Goal: Transaction & Acquisition: Download file/media

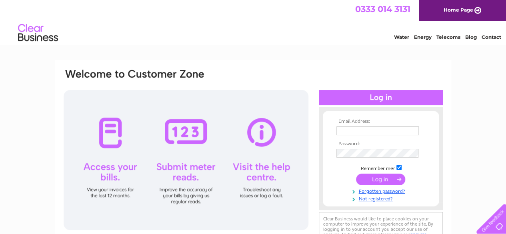
click at [359, 131] on input "text" at bounding box center [377, 130] width 82 height 9
type input "angus@dalhanna.plus.com"
click at [378, 181] on input "submit" at bounding box center [380, 179] width 49 height 11
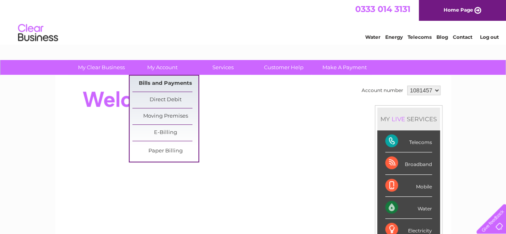
click at [156, 79] on link "Bills and Payments" at bounding box center [165, 84] width 66 height 16
click at [168, 128] on link "E-Billing" at bounding box center [165, 133] width 66 height 16
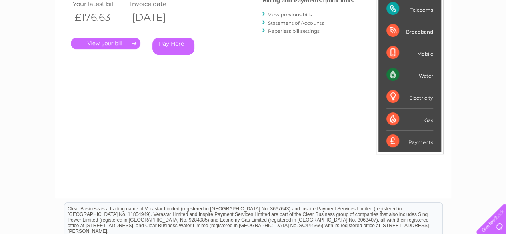
scroll to position [80, 0]
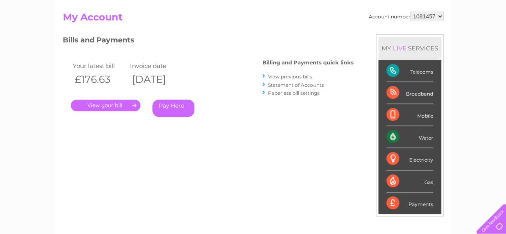
click at [282, 76] on link "View previous bills" at bounding box center [290, 77] width 44 height 6
click at [280, 77] on link "View previous bills" at bounding box center [290, 77] width 44 height 6
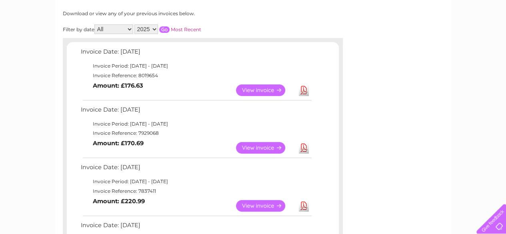
scroll to position [120, 0]
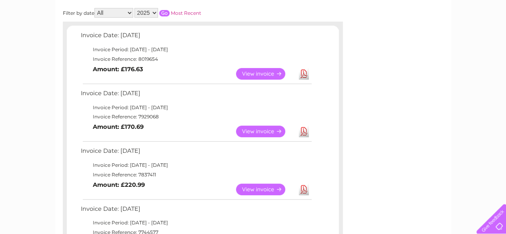
click at [272, 130] on link "View" at bounding box center [265, 132] width 59 height 12
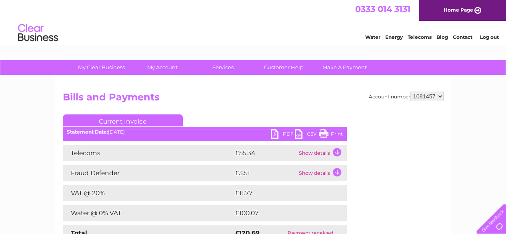
click at [300, 135] on link "CSV" at bounding box center [307, 135] width 24 height 12
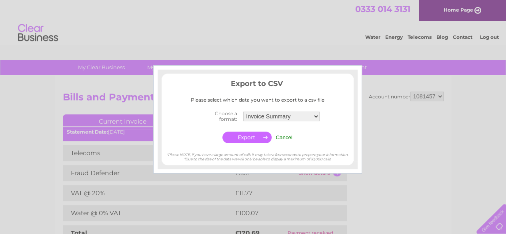
click at [282, 135] on input "Cancel" at bounding box center [283, 137] width 17 height 6
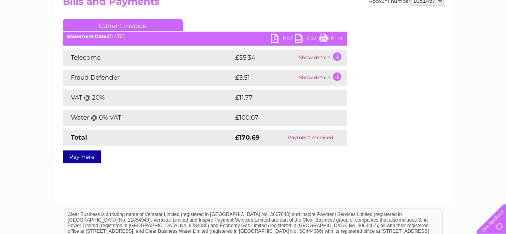
scroll to position [40, 0]
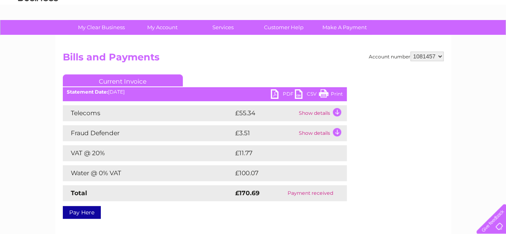
click at [283, 92] on link "PDF" at bounding box center [283, 95] width 24 height 12
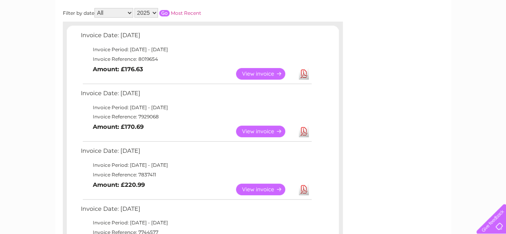
click at [272, 75] on link "View" at bounding box center [265, 74] width 59 height 12
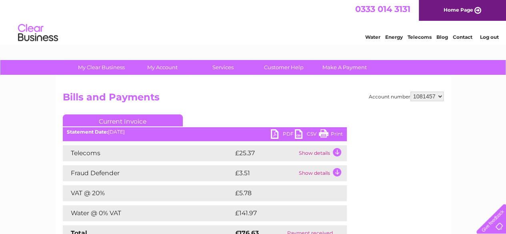
click at [287, 134] on link "PDF" at bounding box center [283, 135] width 24 height 12
